Goal: Download file/media

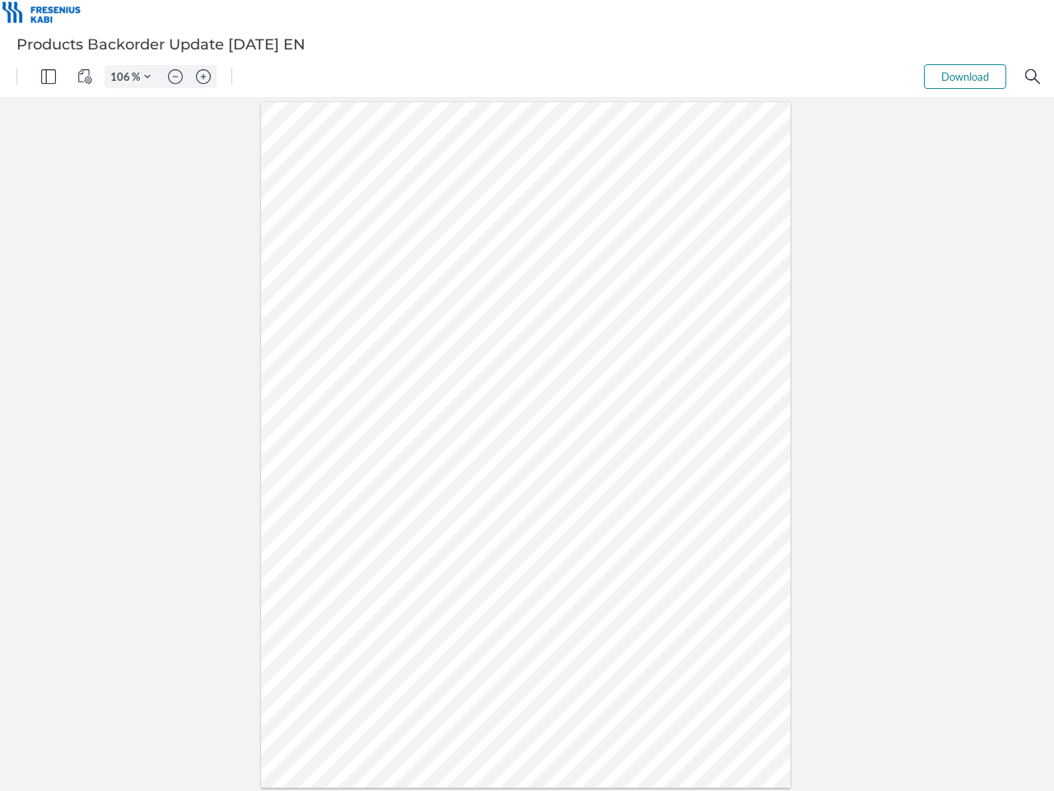
click at [49, 77] on img "Panel" at bounding box center [48, 76] width 15 height 15
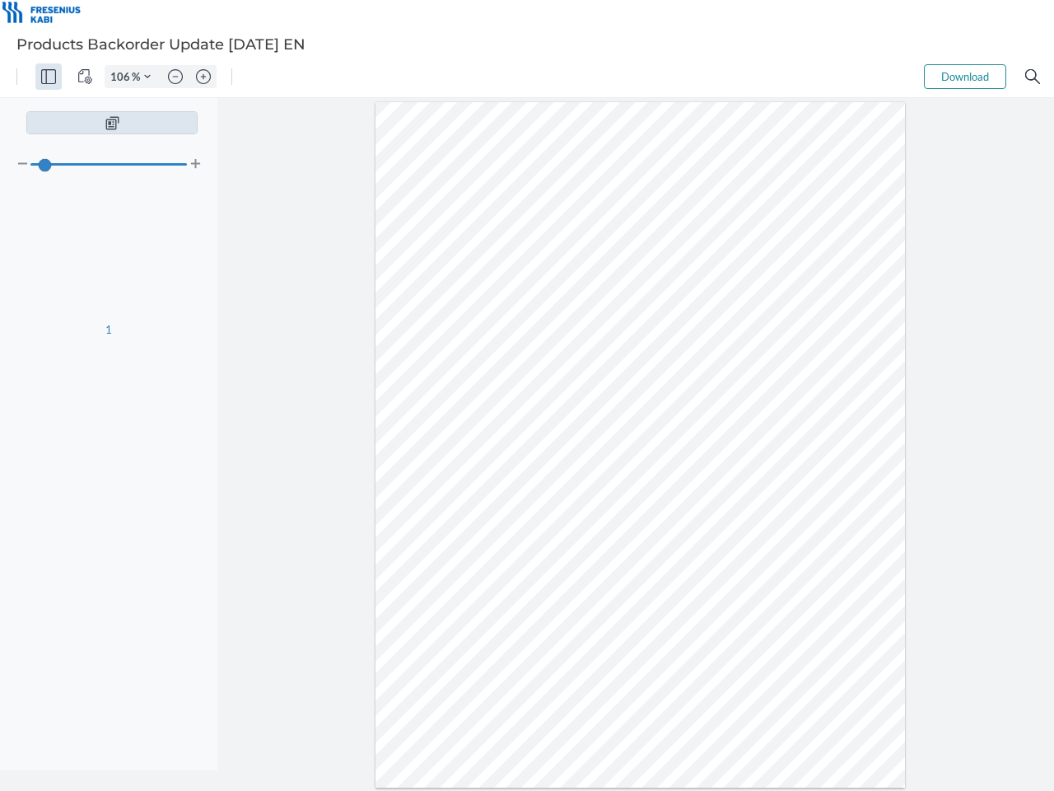
click at [85, 77] on img "View Controls" at bounding box center [84, 76] width 15 height 15
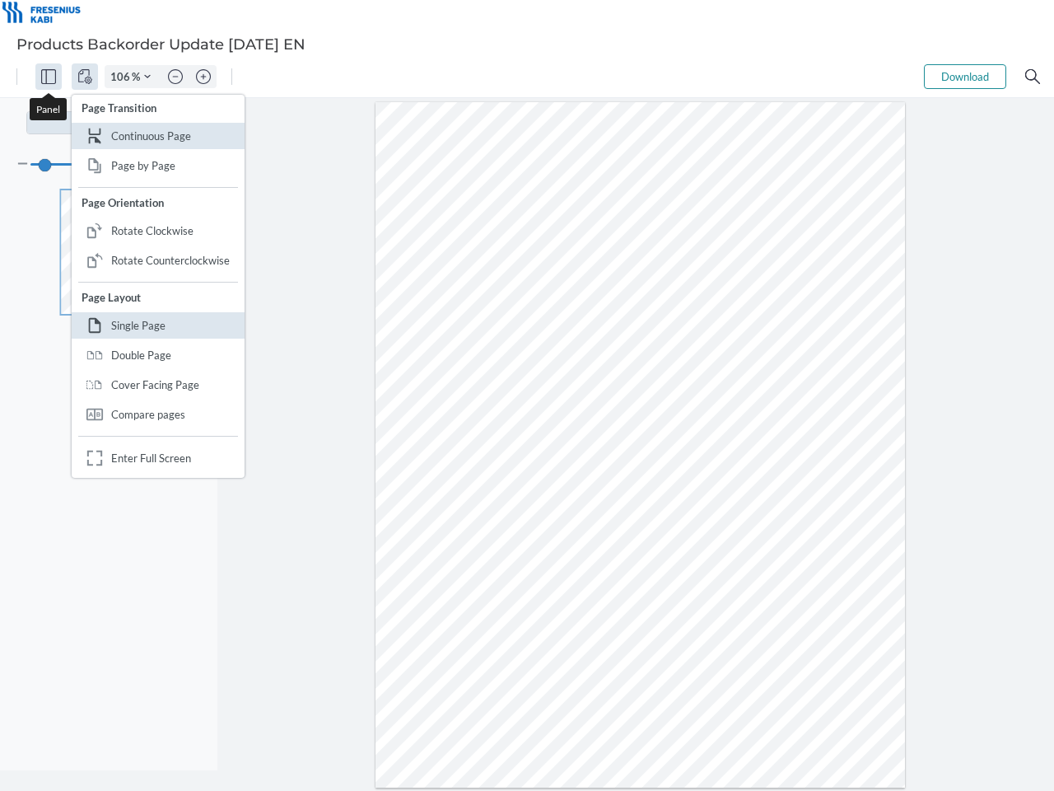
click at [123, 77] on input "106" at bounding box center [118, 76] width 26 height 15
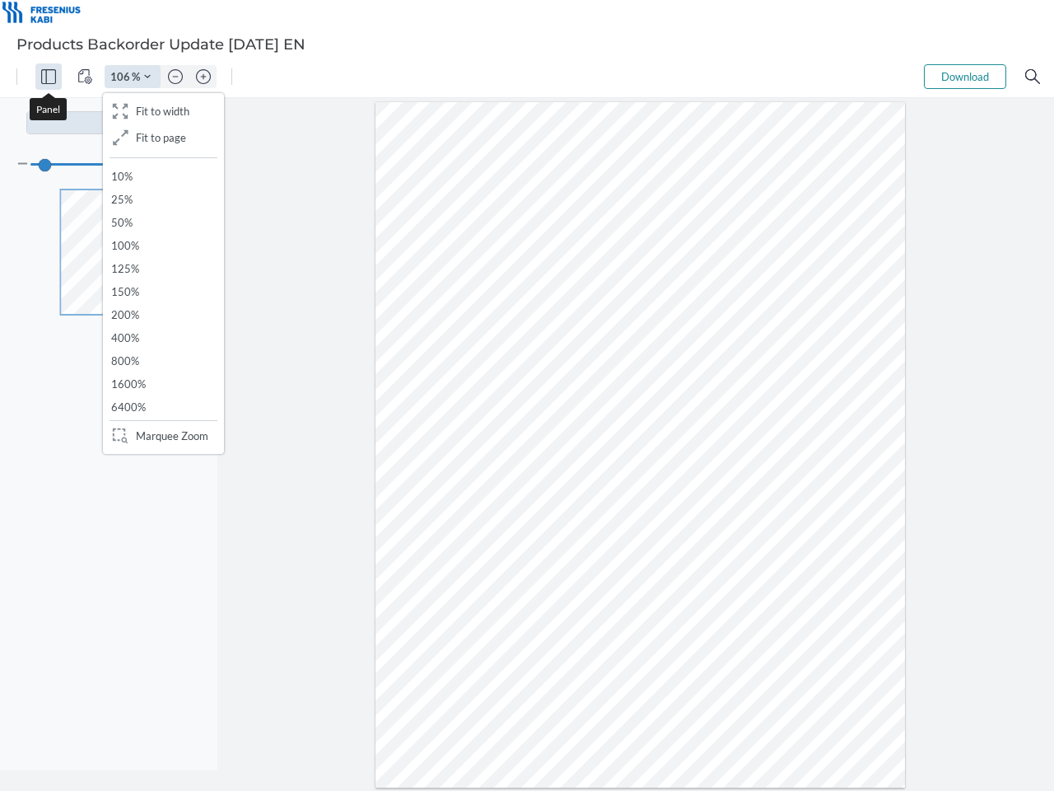
click at [147, 77] on img "Zoom Controls" at bounding box center [147, 76] width 7 height 7
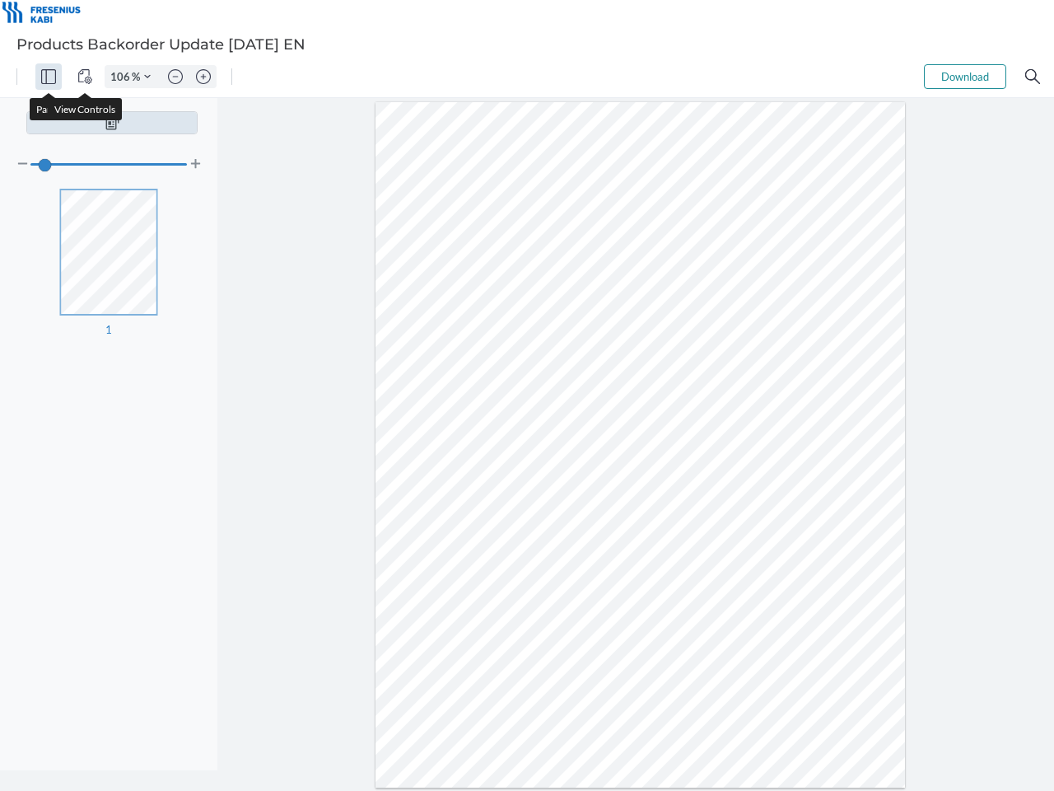
click at [175, 77] on img "Zoom out" at bounding box center [175, 76] width 15 height 15
click at [203, 77] on img "Zoom in" at bounding box center [203, 76] width 15 height 15
type input "106"
click at [965, 77] on button "Download" at bounding box center [965, 76] width 82 height 25
click at [1033, 77] on img "Search" at bounding box center [1032, 76] width 15 height 15
